Goal: Check status

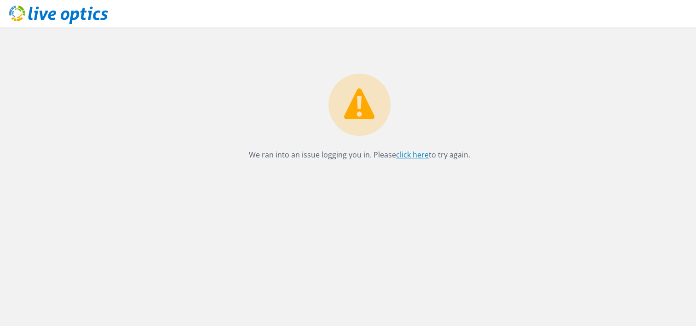
click at [413, 155] on link "click here" at bounding box center [412, 155] width 33 height 10
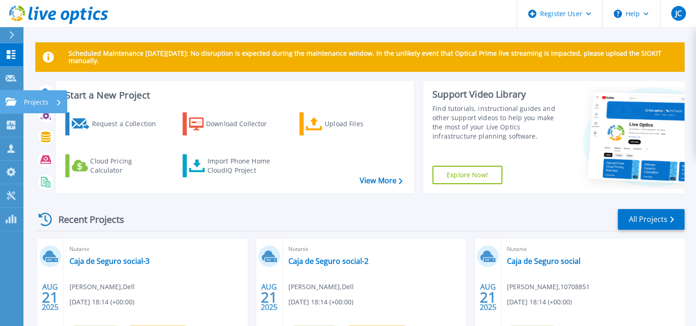
click at [9, 104] on icon at bounding box center [11, 102] width 11 height 8
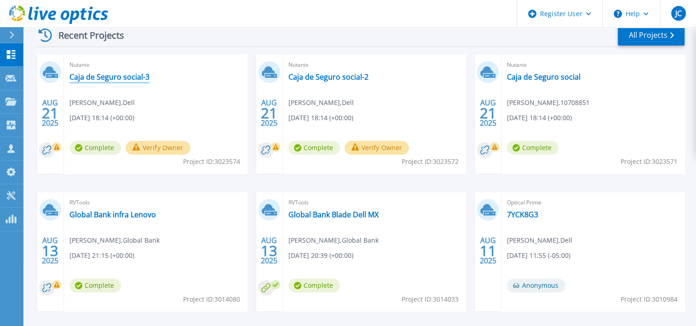
scroll to position [223, 0]
